Goal: Information Seeking & Learning: Learn about a topic

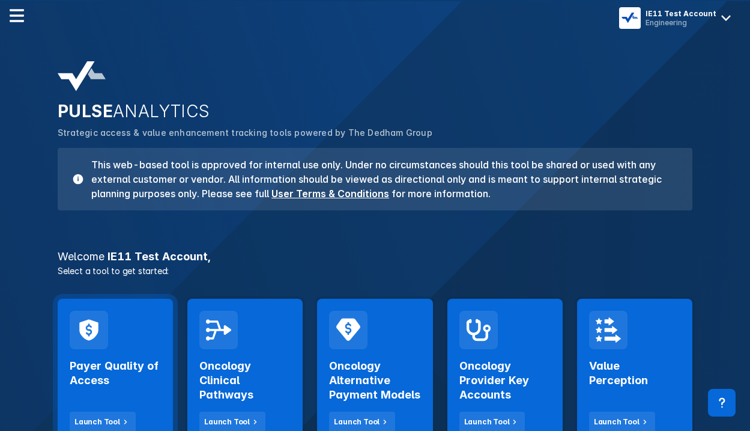
click at [160, 358] on h2 "Payer Quality of Access" at bounding box center [115, 372] width 91 height 29
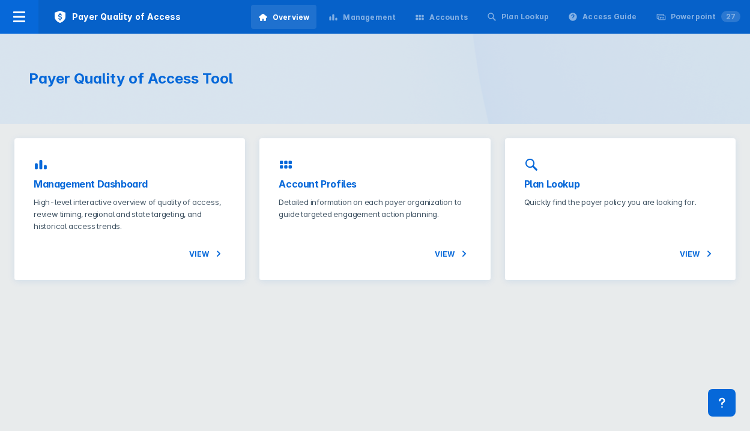
click at [450, 16] on div "Accounts" at bounding box center [448, 17] width 38 height 11
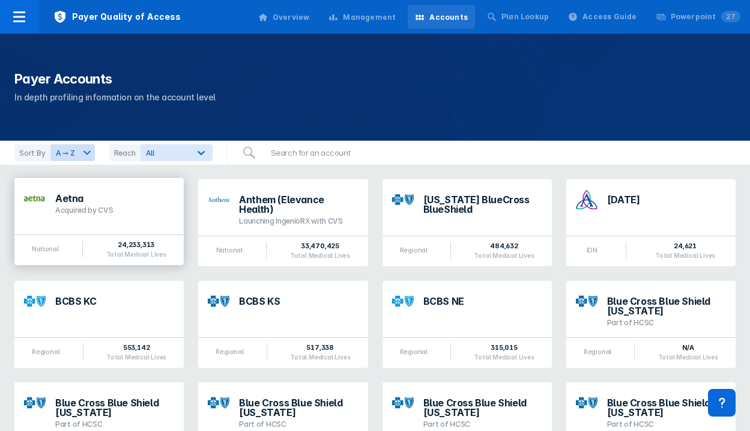
click at [139, 207] on div "Acquired by CVS" at bounding box center [114, 210] width 119 height 10
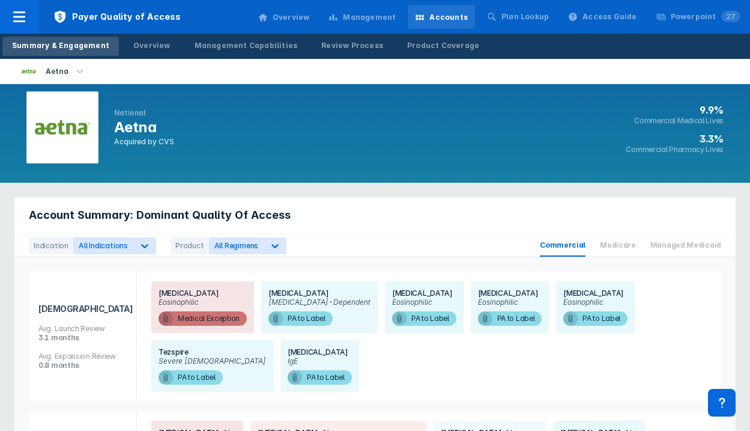
scroll to position [2, 0]
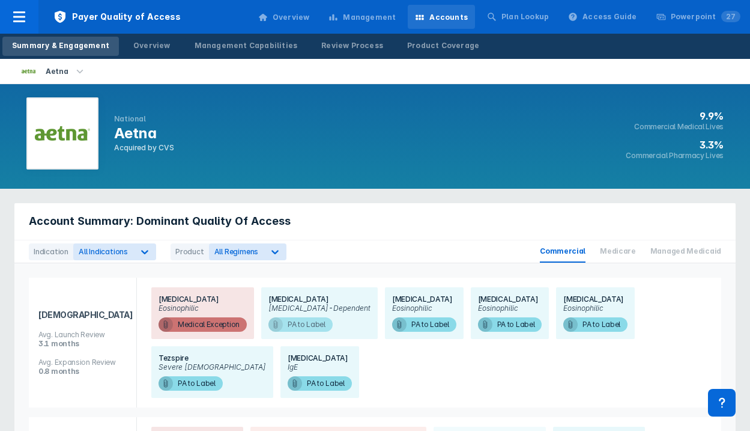
click at [300, 326] on span "PA to Label" at bounding box center [300, 324] width 64 height 14
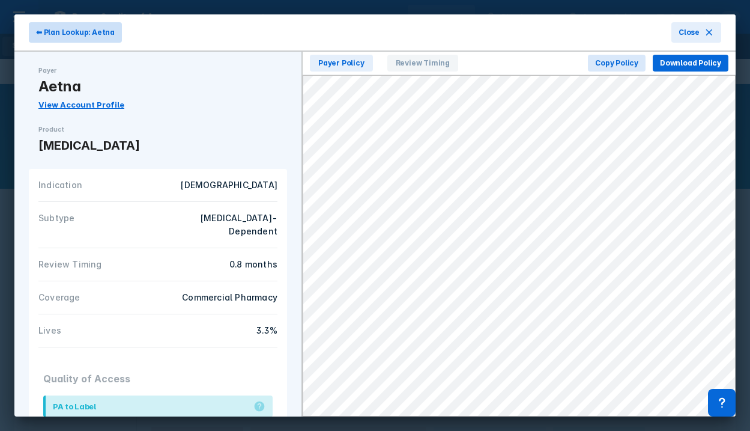
click at [52, 32] on span "⬅ Plan Lookup: Aetna" at bounding box center [75, 32] width 79 height 11
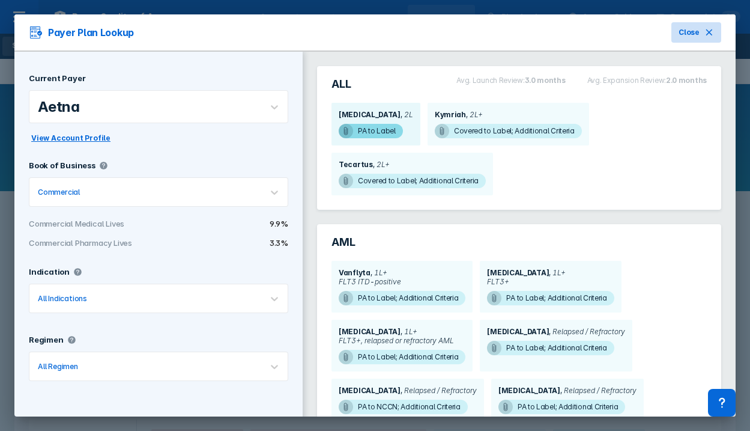
click at [682, 34] on span "Close" at bounding box center [689, 32] width 21 height 11
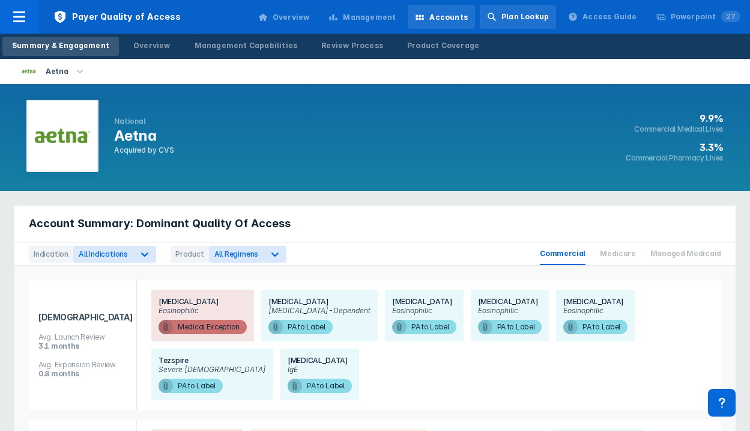
click at [531, 10] on div "Plan Lookup" at bounding box center [518, 17] width 76 height 24
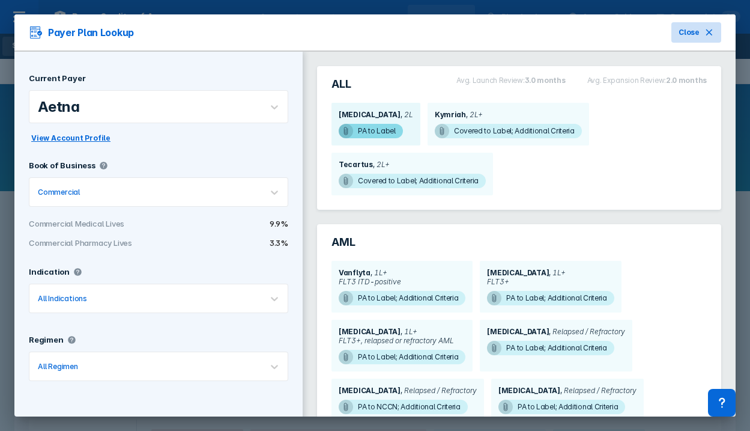
click at [688, 31] on span "Close" at bounding box center [689, 32] width 21 height 11
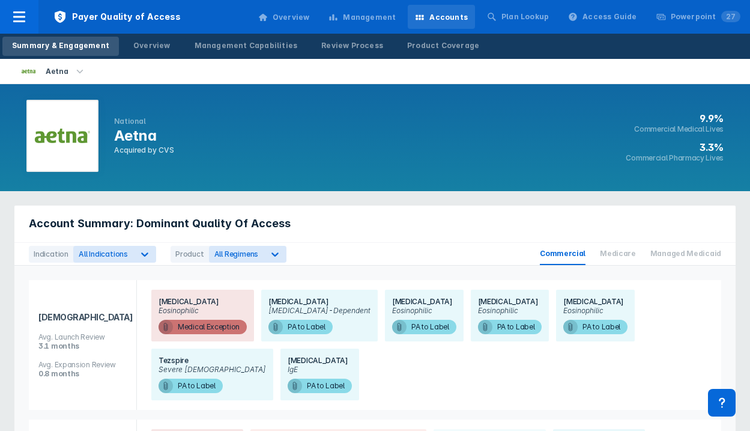
click at [464, 210] on div "Account Summary: Dominant Quality Of Access" at bounding box center [374, 223] width 721 height 37
